Goal: Task Accomplishment & Management: Complete application form

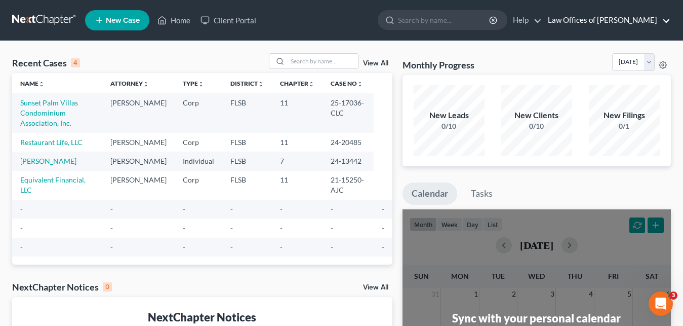
click at [660, 25] on link "Law Offices of [PERSON_NAME]" at bounding box center [607, 20] width 128 height 18
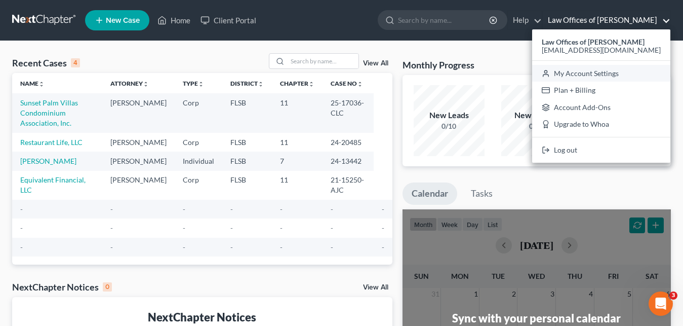
click at [567, 73] on link "My Account Settings" at bounding box center [601, 73] width 138 height 17
select select "24"
select select "9"
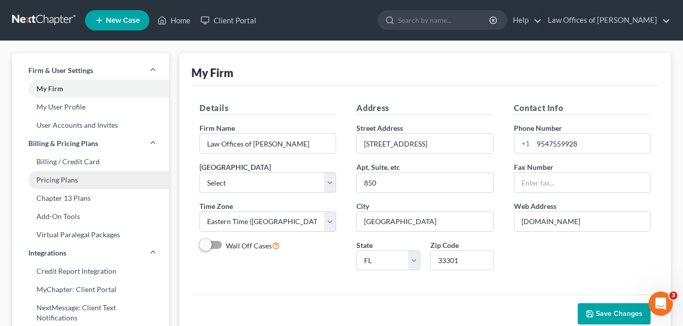
click at [57, 178] on link "Pricing Plans" at bounding box center [90, 180] width 157 height 18
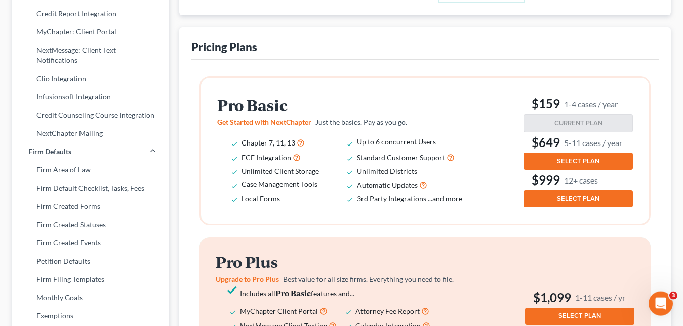
scroll to position [259, 0]
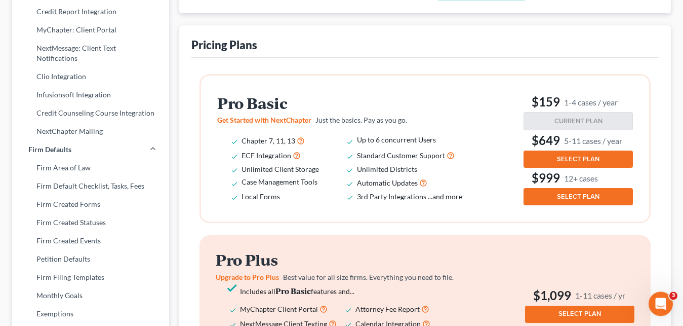
click at [572, 157] on span "SELECT PLAN" at bounding box center [578, 159] width 43 height 8
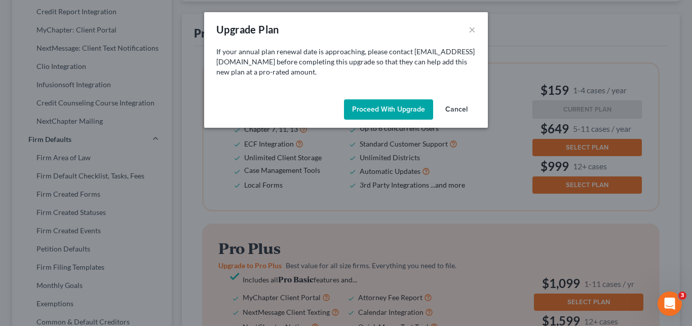
click at [384, 109] on button "Proceed with Upgrade" at bounding box center [388, 109] width 89 height 20
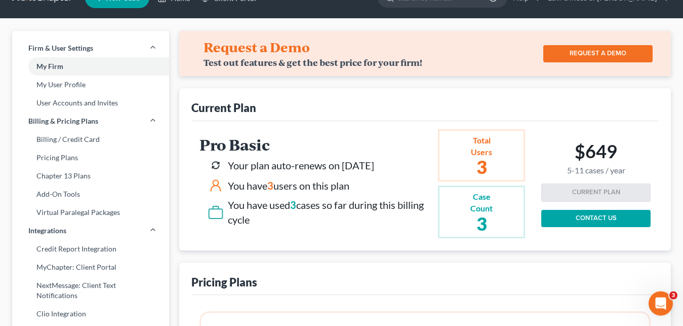
scroll to position [0, 0]
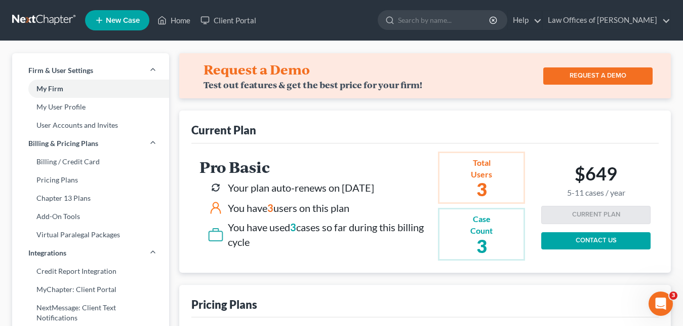
click at [111, 22] on span "New Case" at bounding box center [123, 21] width 34 height 8
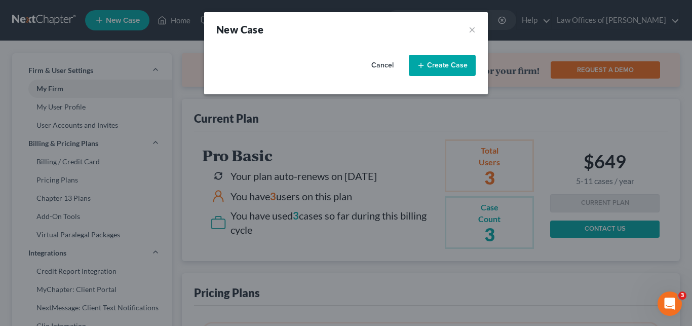
select select "17"
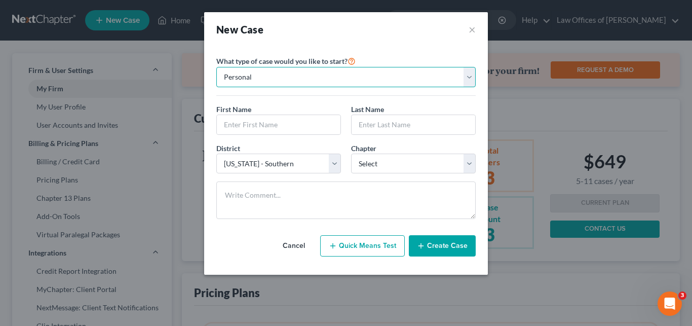
select select "1"
click option "Business" at bounding box center [0, 0] width 0 height 0
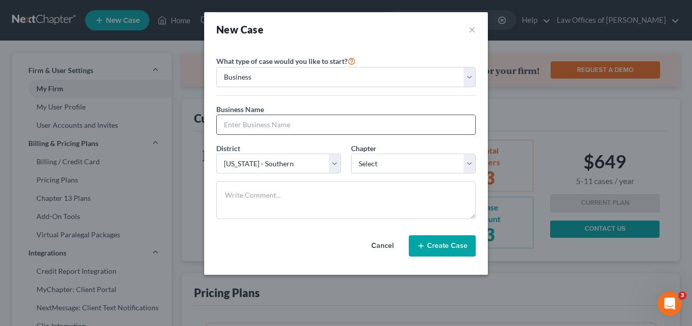
click at [275, 122] on input "text" at bounding box center [346, 124] width 258 height 19
type input "Steelhomes Modular Corp"
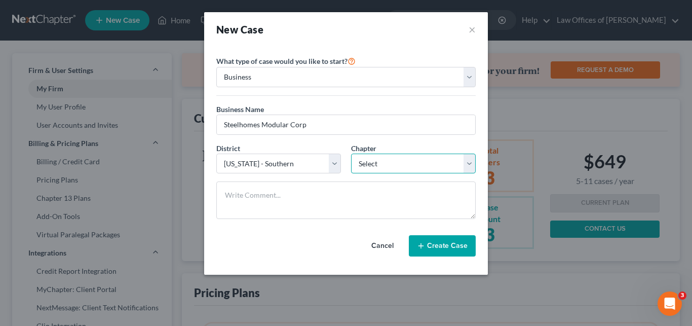
select select "1"
click option "11" at bounding box center [0, 0] width 0 height 0
click at [435, 244] on button "Create Case" at bounding box center [442, 245] width 67 height 21
